Goal: Obtain resource: Download file/media

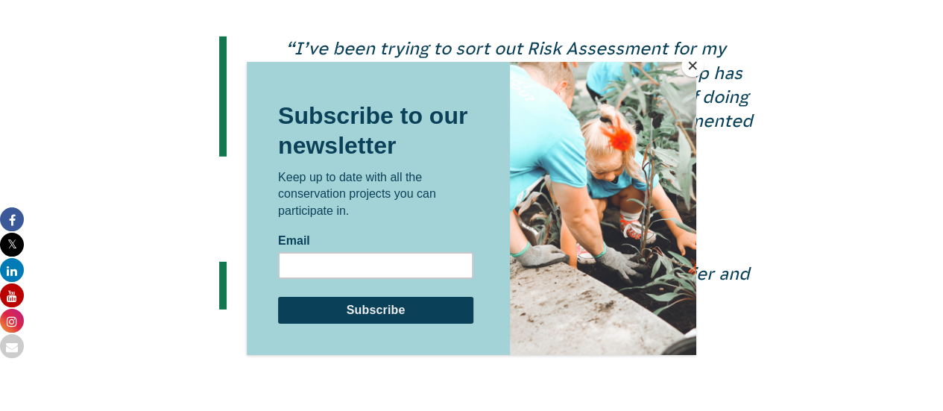
scroll to position [2239, 0]
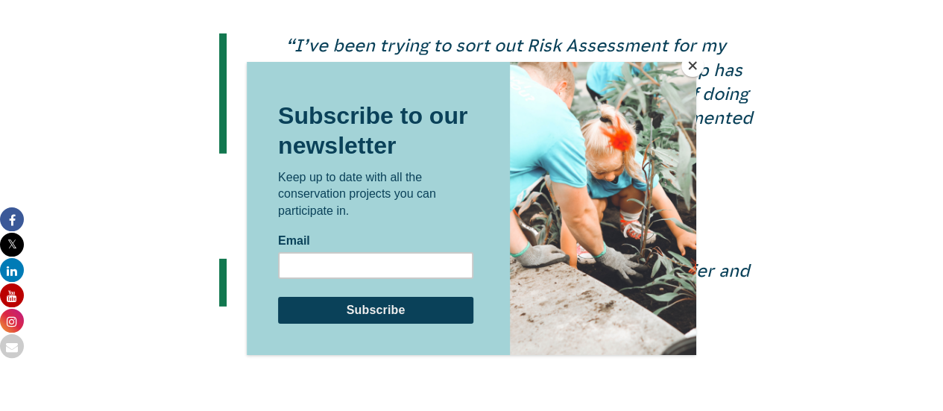
click at [694, 63] on button "Close" at bounding box center [693, 65] width 22 height 22
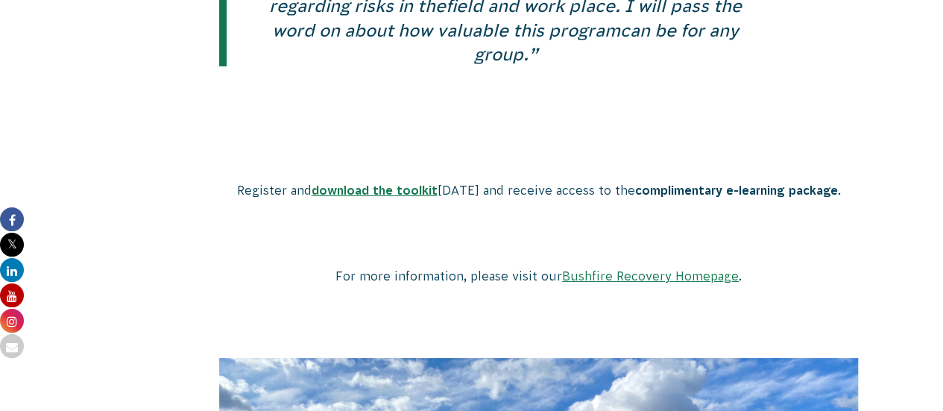
scroll to position [2681, 0]
click at [417, 192] on link "download the toolkit" at bounding box center [374, 189] width 126 height 13
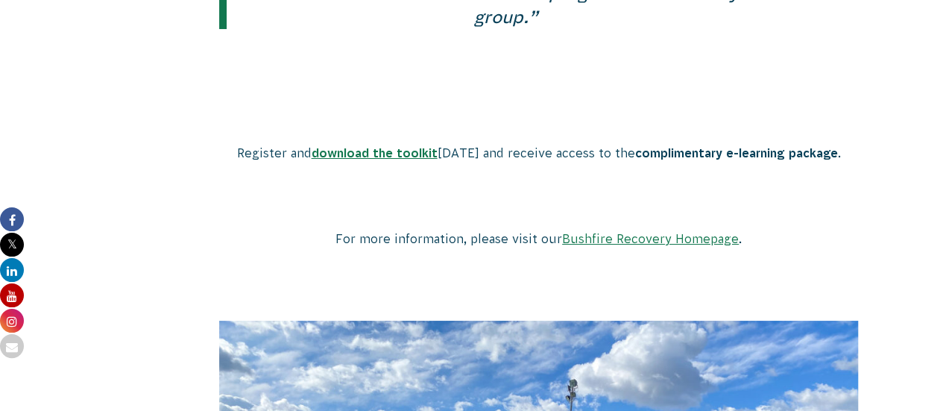
scroll to position [2719, 0]
click at [640, 235] on link "Bushfire Recovery Homepage" at bounding box center [650, 237] width 177 height 13
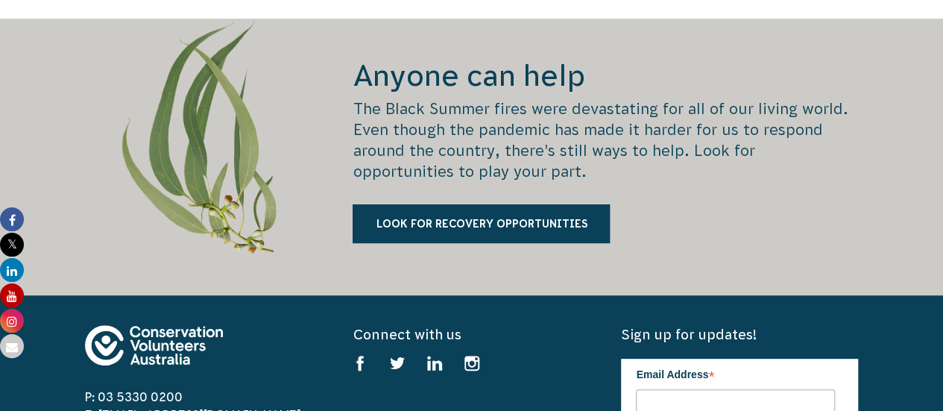
scroll to position [2937, 0]
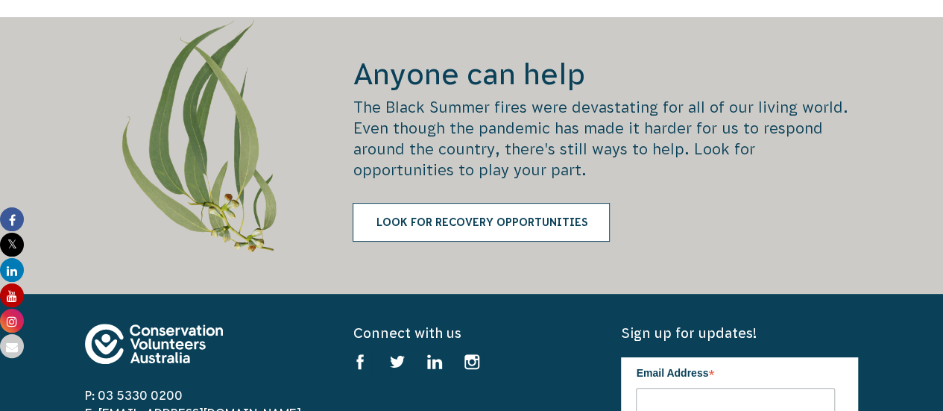
click at [524, 207] on link "Look for recovery opportunities" at bounding box center [481, 222] width 257 height 39
